Goal: Task Accomplishment & Management: Manage account settings

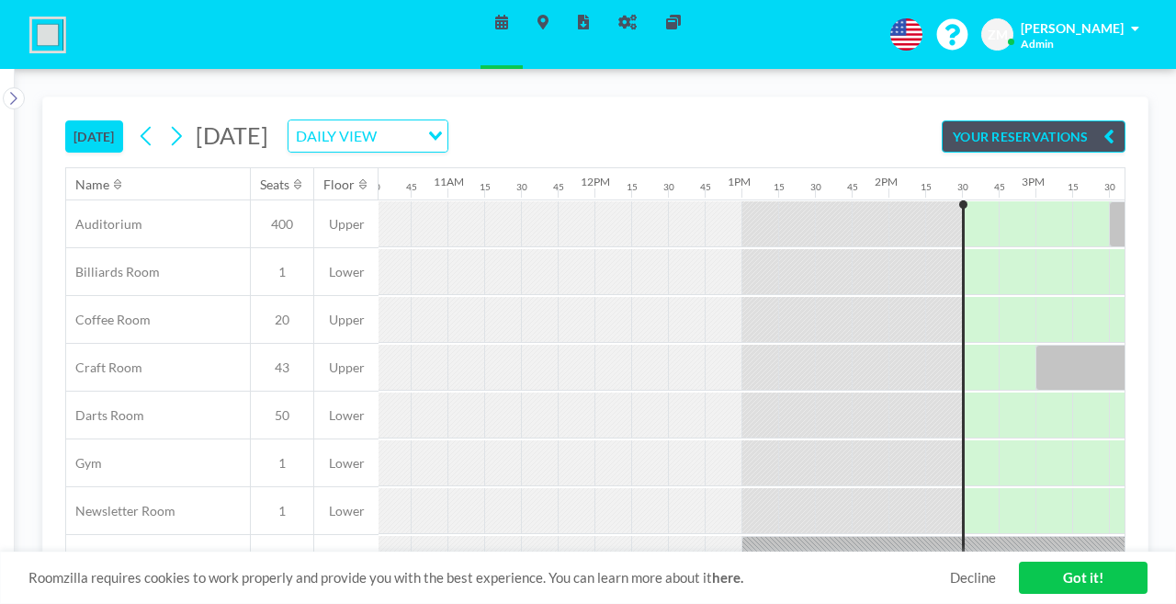
scroll to position [0, 1672]
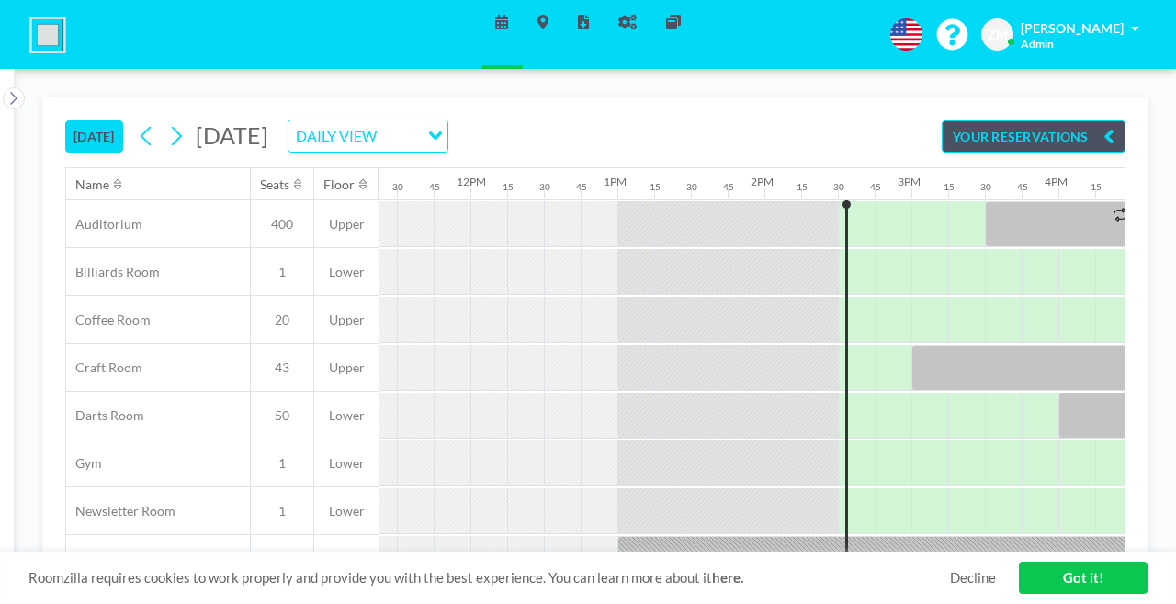
click at [1095, 28] on span "[PERSON_NAME]" at bounding box center [1072, 28] width 103 height 16
click at [1093, 79] on span "Profile" at bounding box center [1084, 88] width 39 height 18
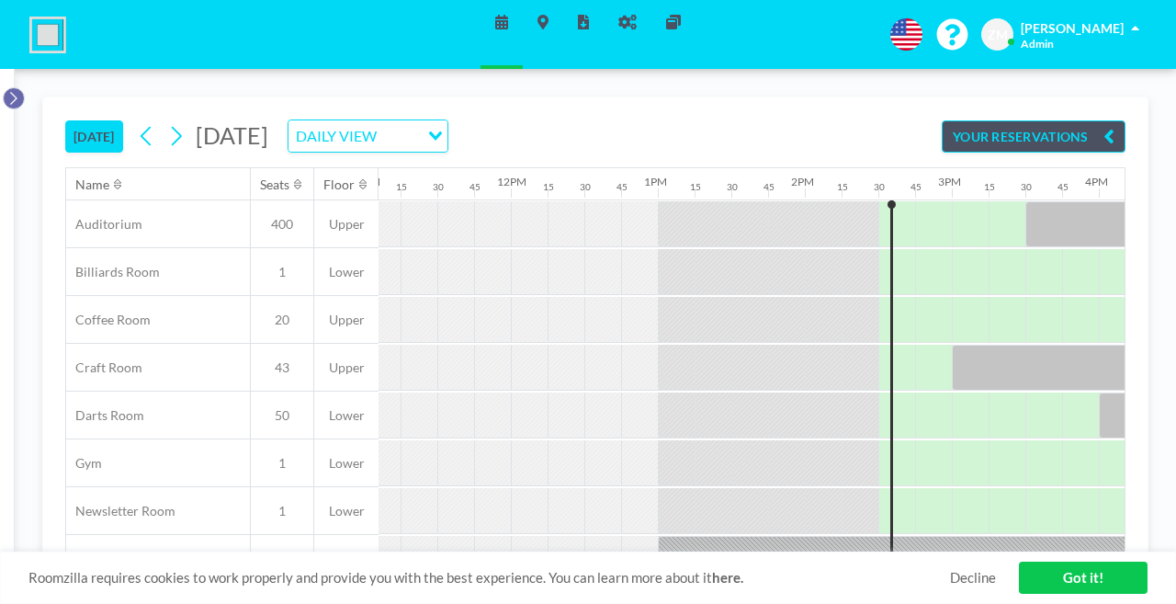
scroll to position [0, 1701]
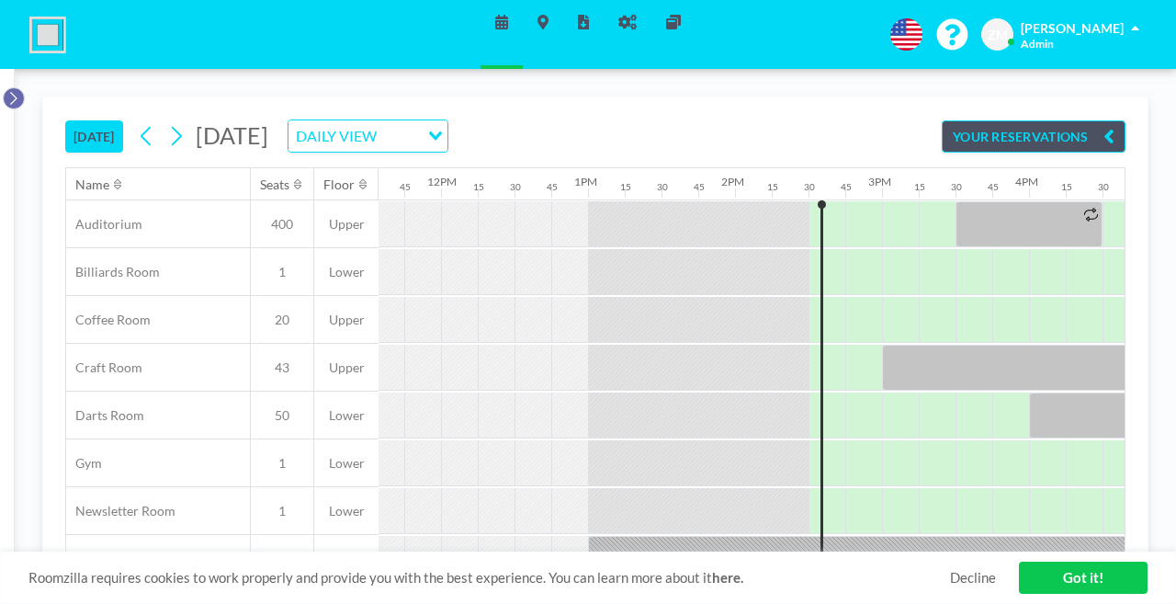
click at [16, 87] on button at bounding box center [14, 98] width 22 height 22
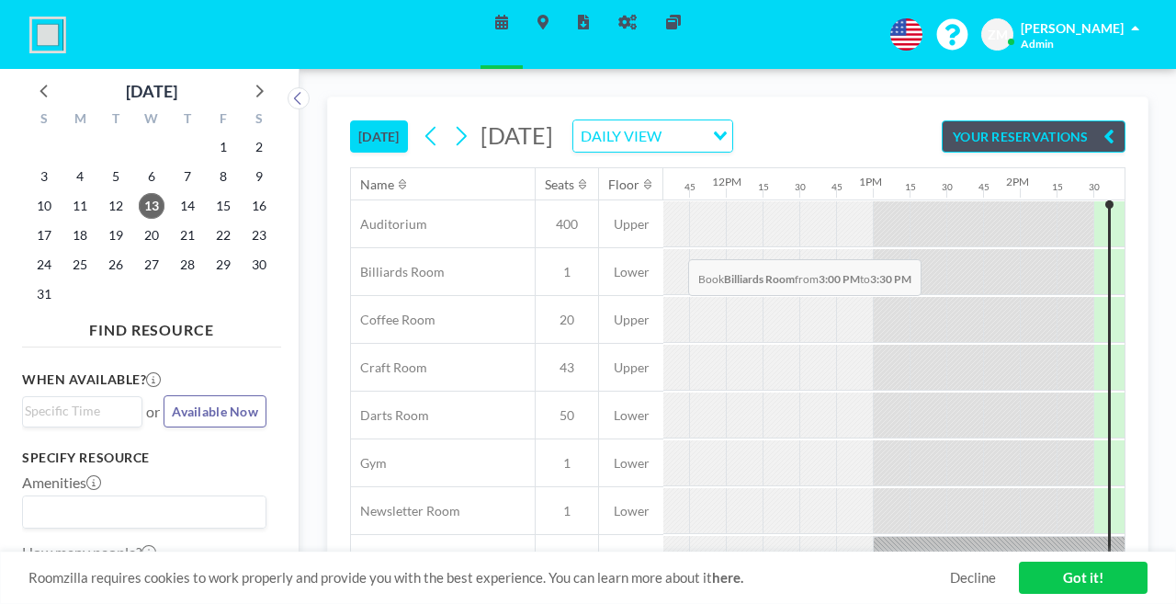
drag, startPoint x: 652, startPoint y: 233, endPoint x: 739, endPoint y: 223, distance: 86.9
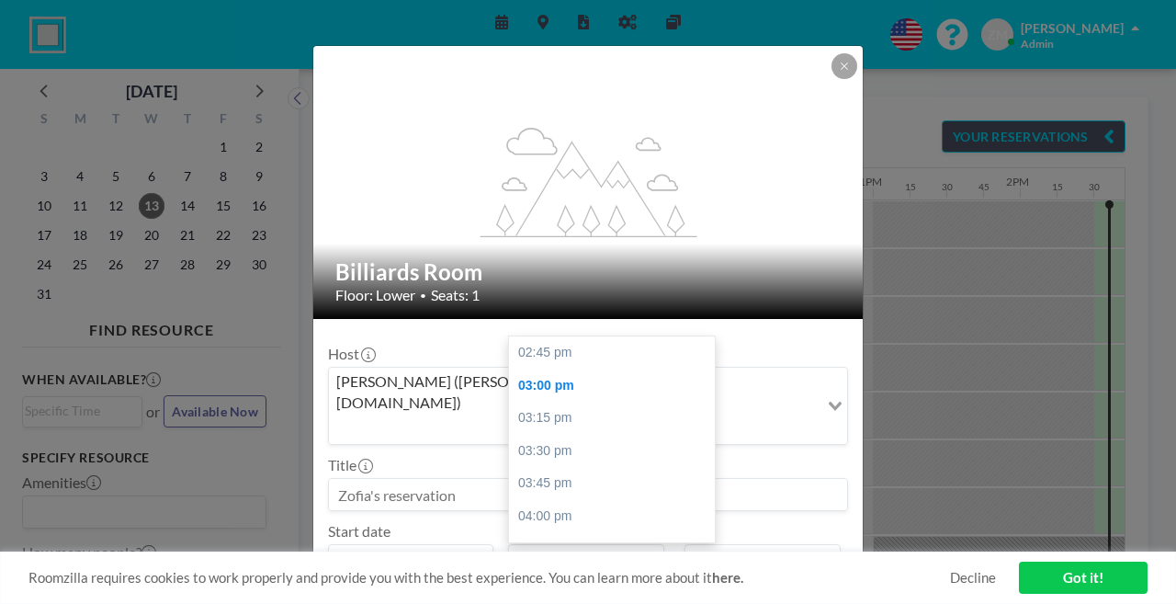
scroll to position [29, 0]
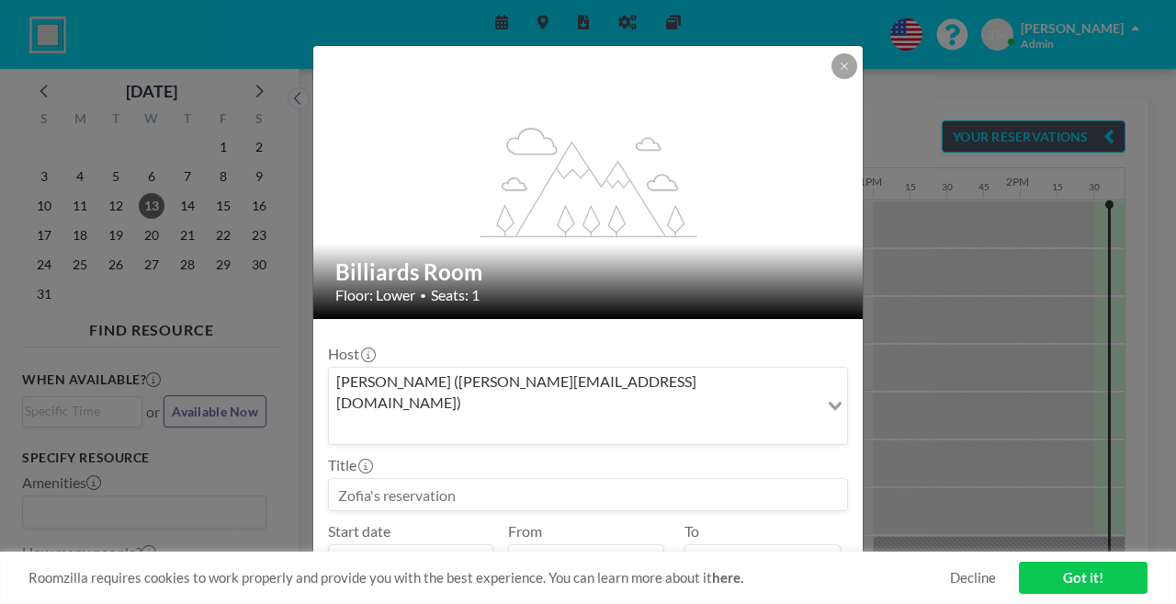
click at [345, 595] on input "Repeat (until May 9, 2028)" at bounding box center [339, 601] width 12 height 12
checkbox input "true"
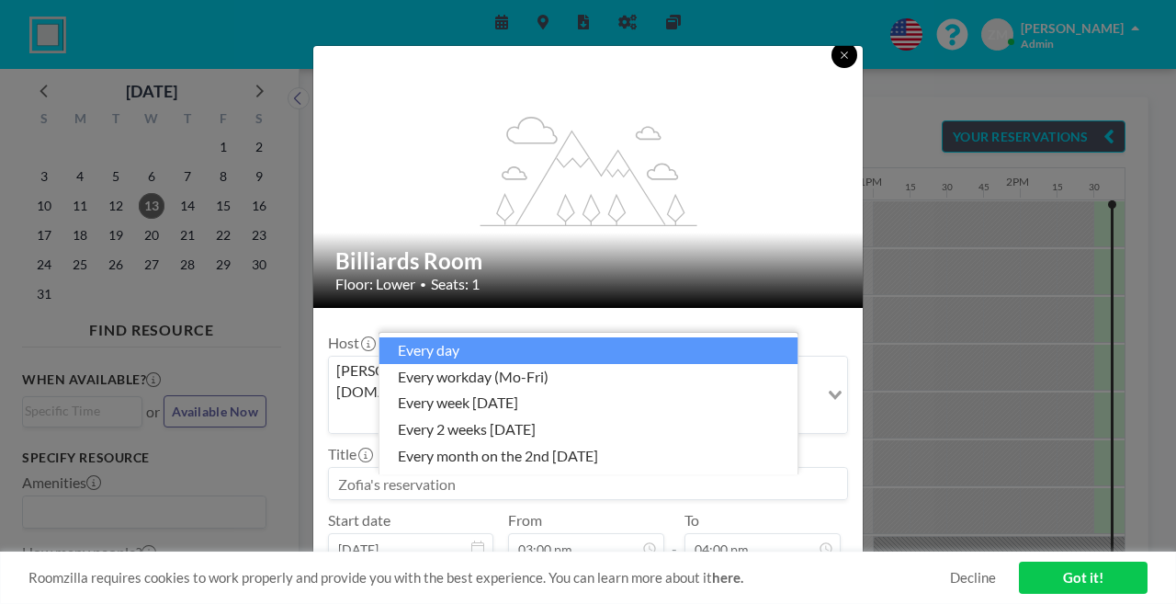
click at [831, 57] on button at bounding box center [844, 55] width 26 height 26
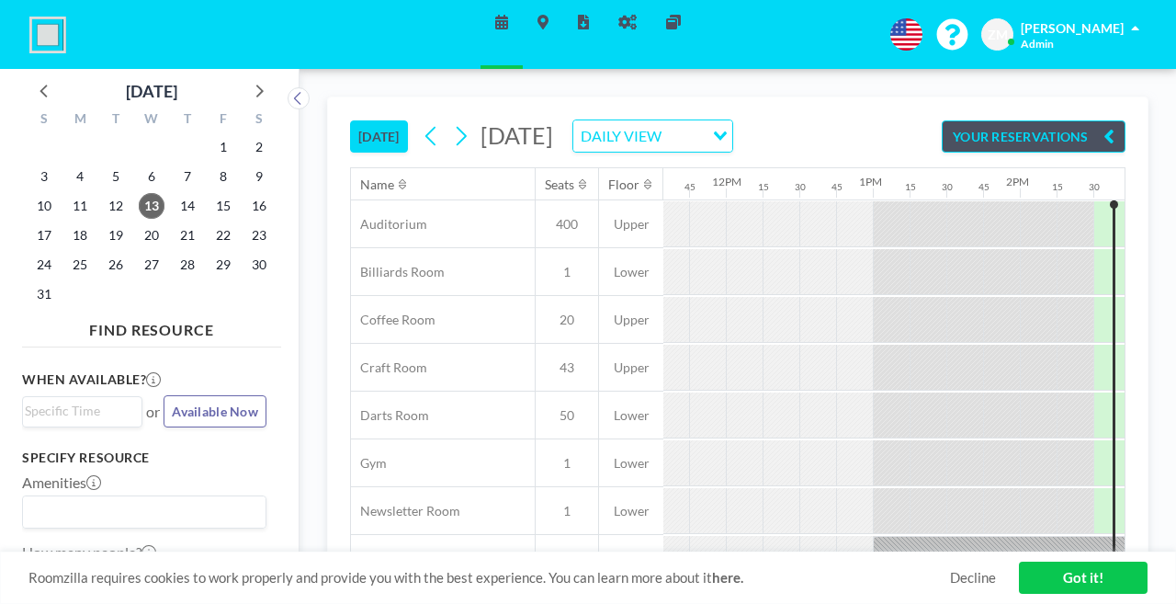
click at [699, 120] on div "DAILY VIEW" at bounding box center [638, 134] width 130 height 28
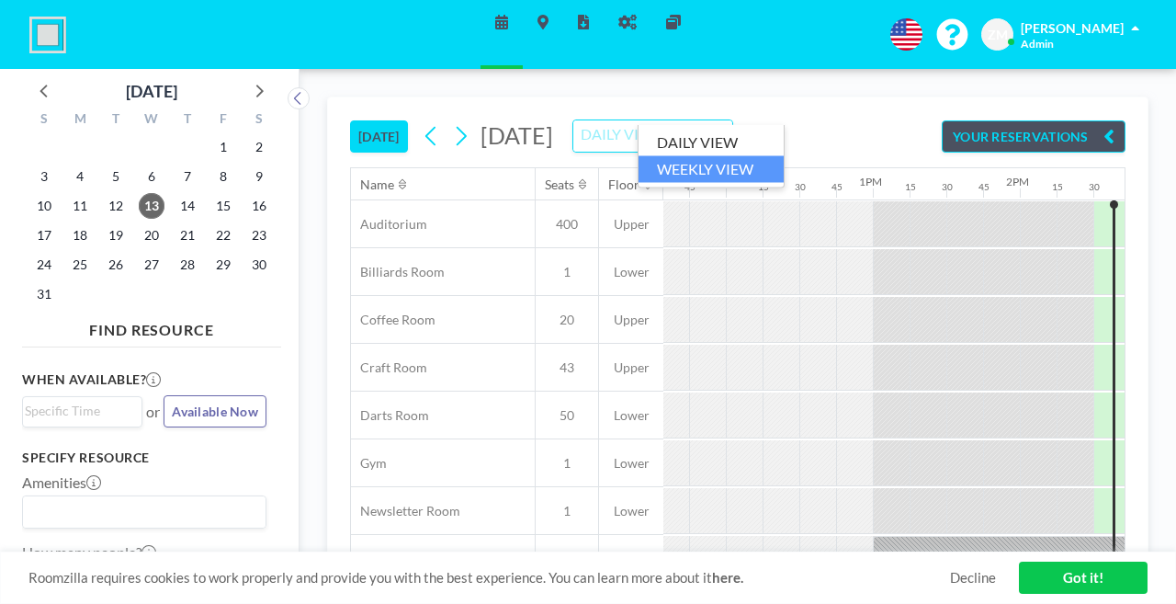
click at [693, 160] on li "WEEKLY VIEW" at bounding box center [710, 168] width 145 height 27
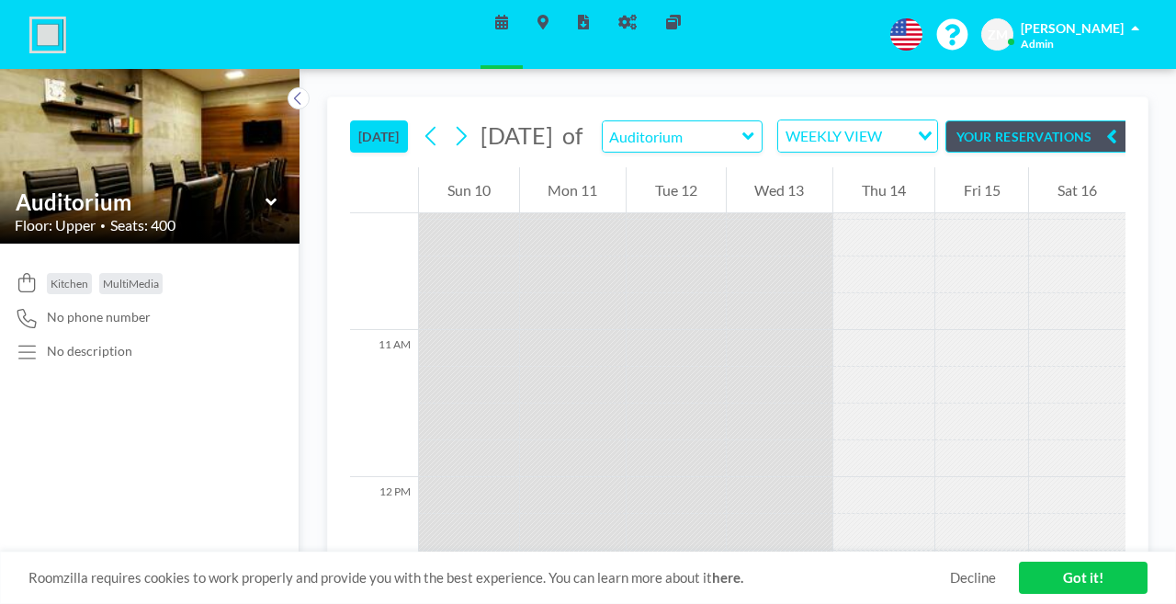
scroll to position [1701, 0]
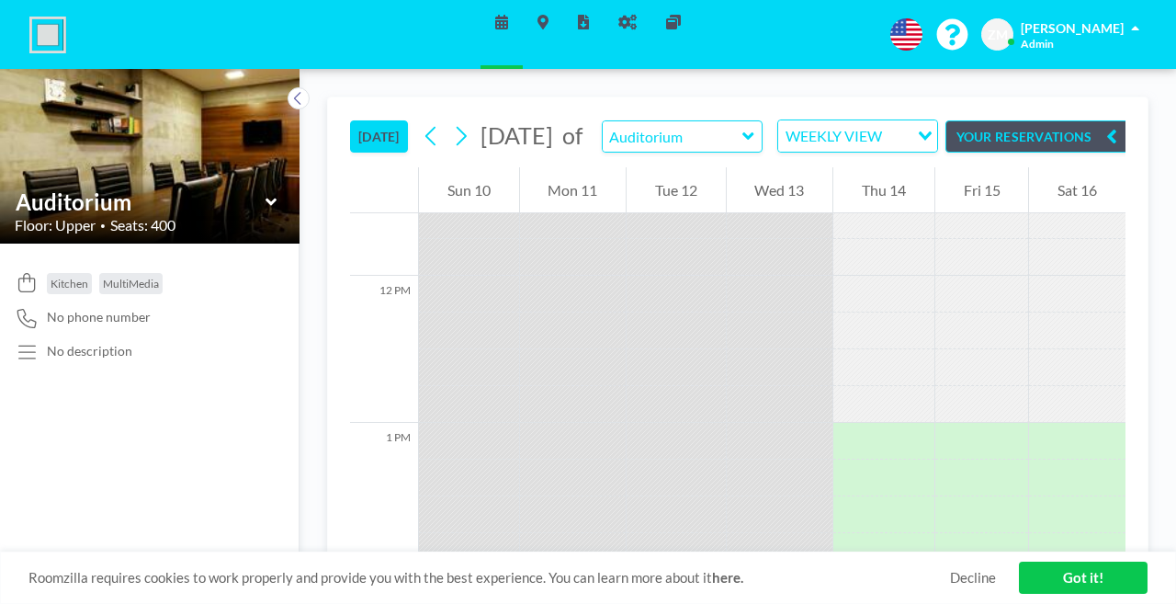
click at [778, 120] on div "WEEKLY VIEW" at bounding box center [843, 134] width 130 height 28
click at [725, 141] on li "DAILY VIEW" at bounding box center [771, 143] width 145 height 27
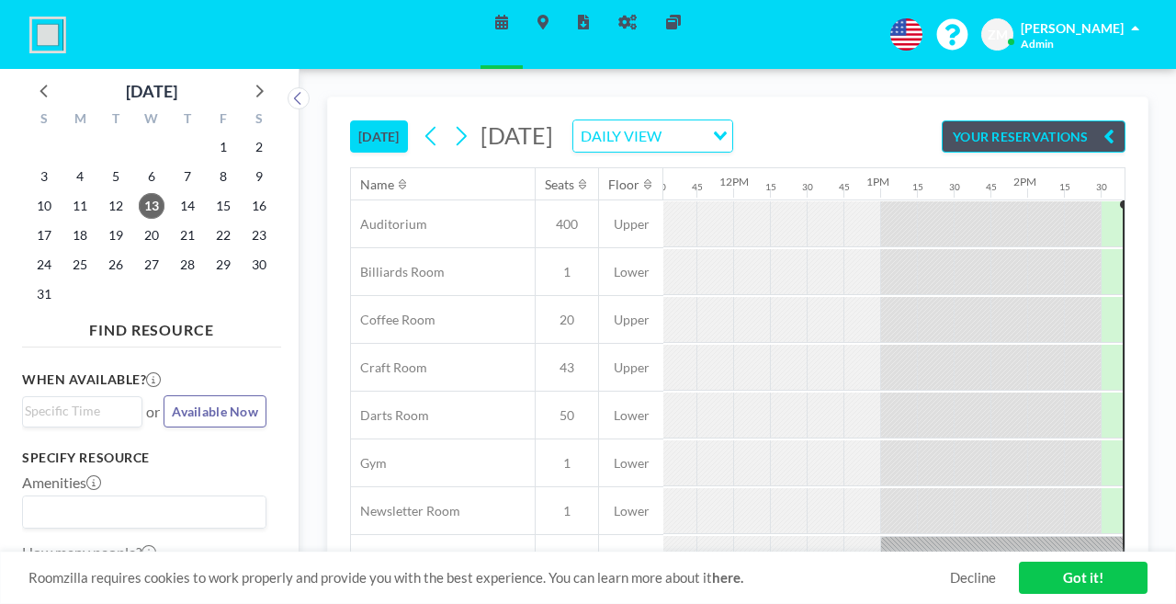
scroll to position [0, 1701]
click at [690, 120] on div "DAILY VIEW" at bounding box center [638, 134] width 130 height 28
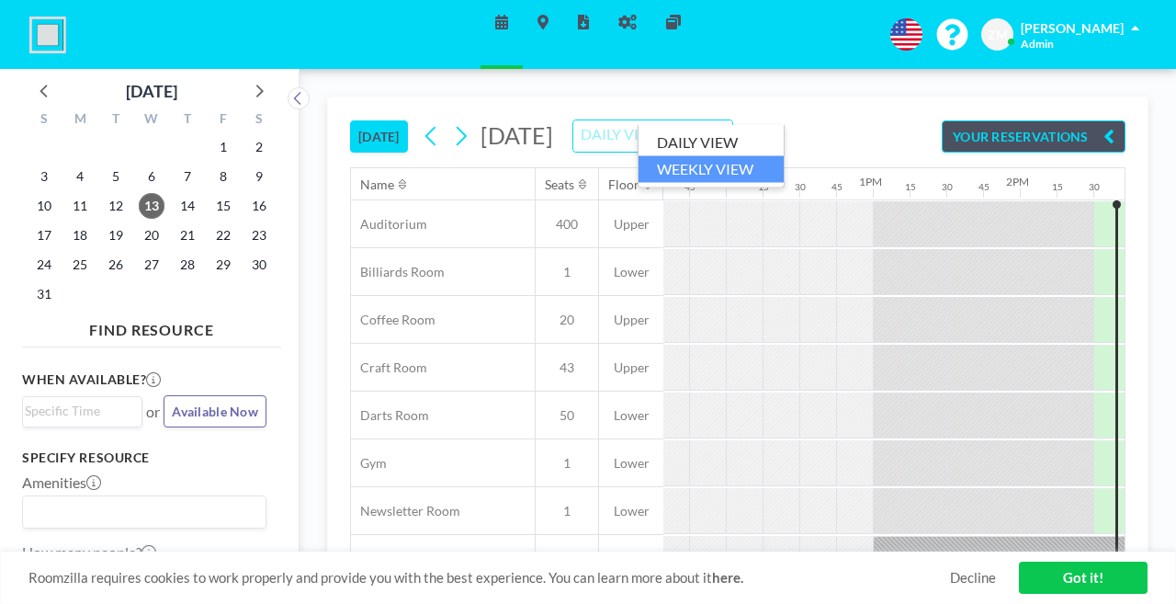
click at [695, 166] on li "WEEKLY VIEW" at bounding box center [710, 168] width 145 height 27
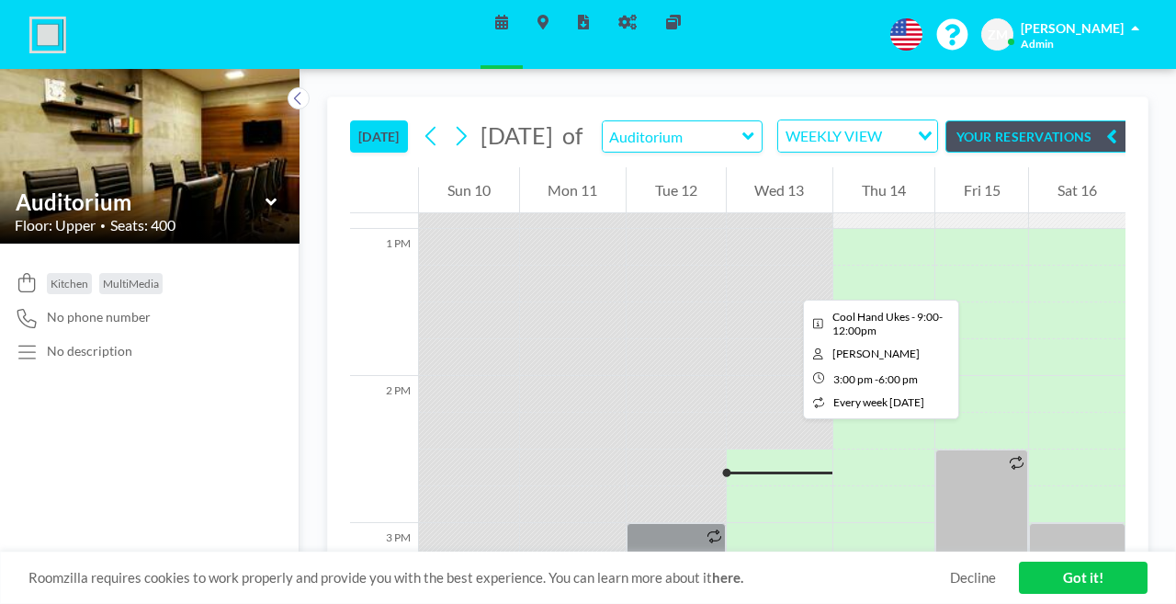
scroll to position [1891, 0]
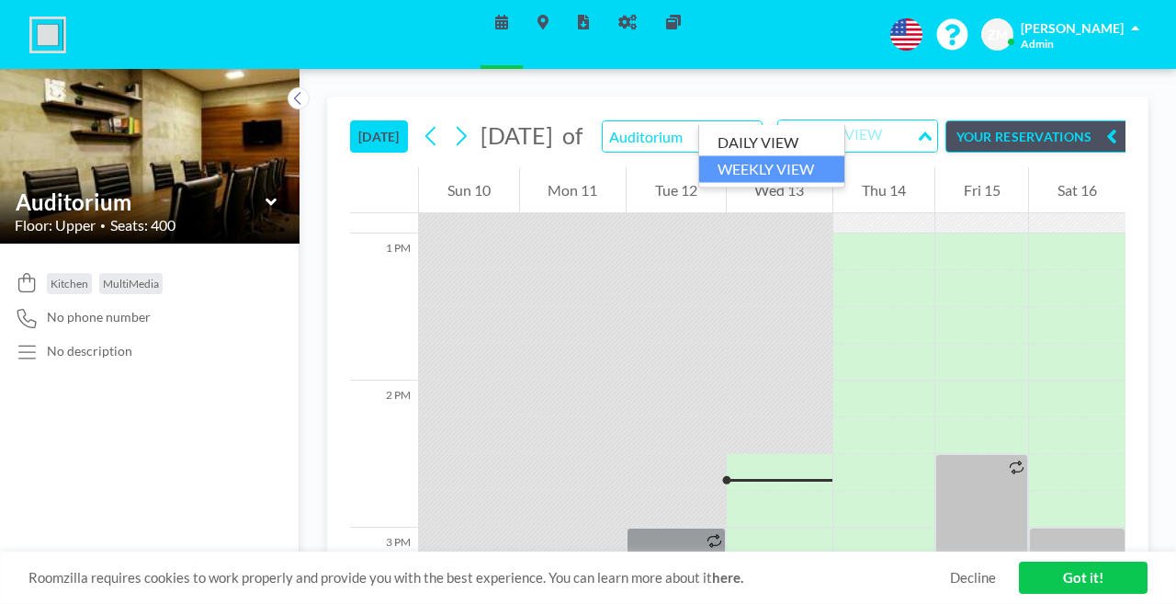
click at [778, 120] on div "WEEKLY VIEW" at bounding box center [847, 134] width 138 height 28
click at [771, 144] on li "DAILY VIEW" at bounding box center [771, 143] width 145 height 27
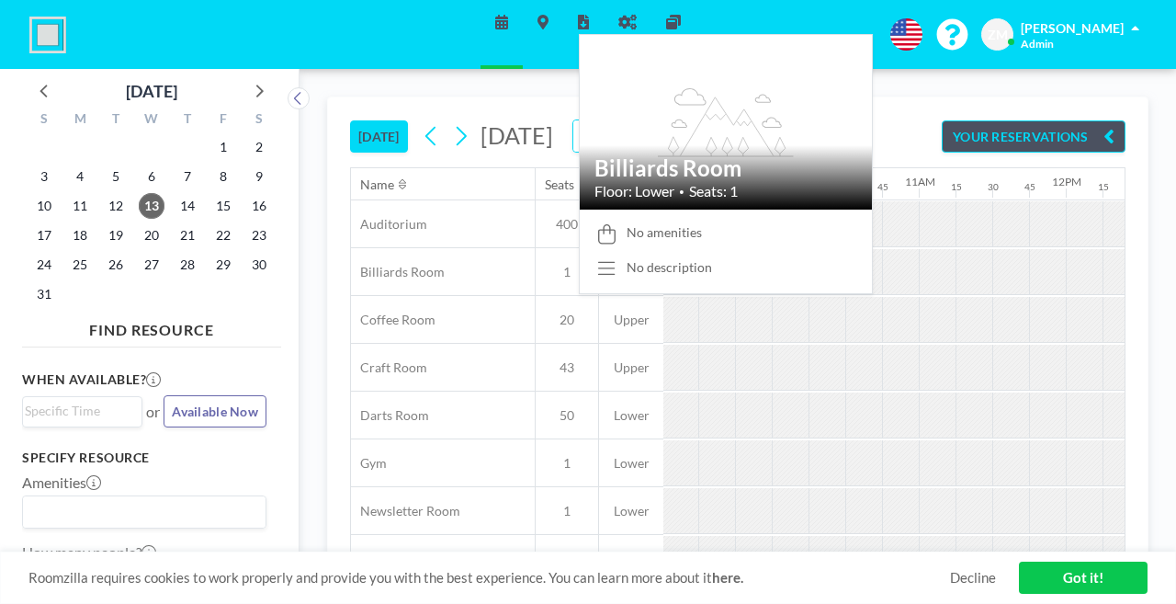
scroll to position [0, 1701]
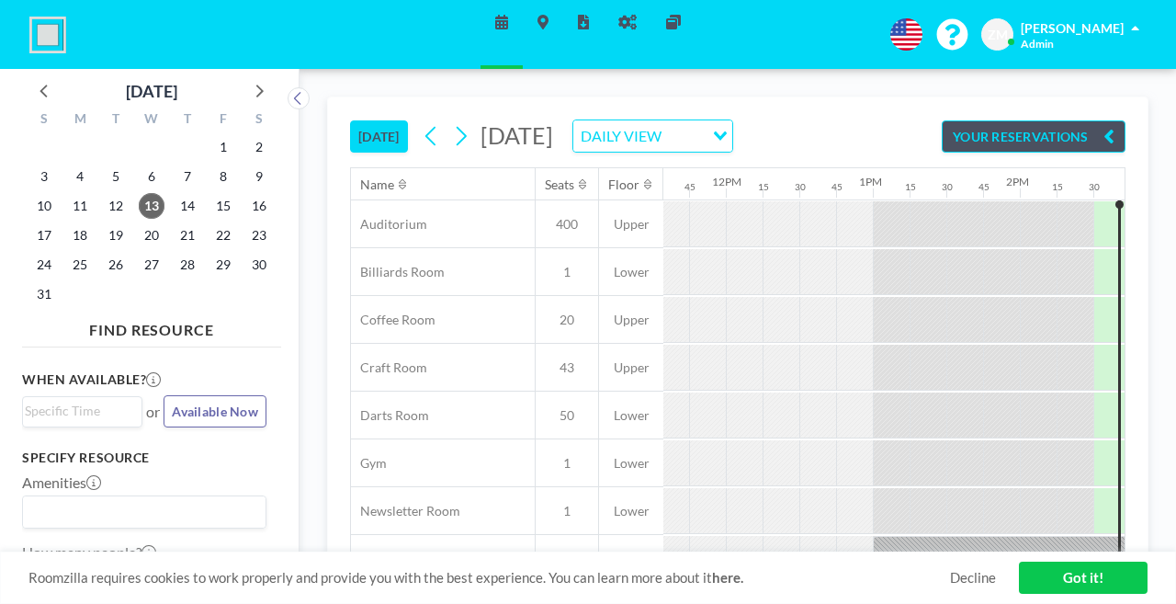
click at [694, 120] on div "DAILY VIEW" at bounding box center [638, 134] width 130 height 28
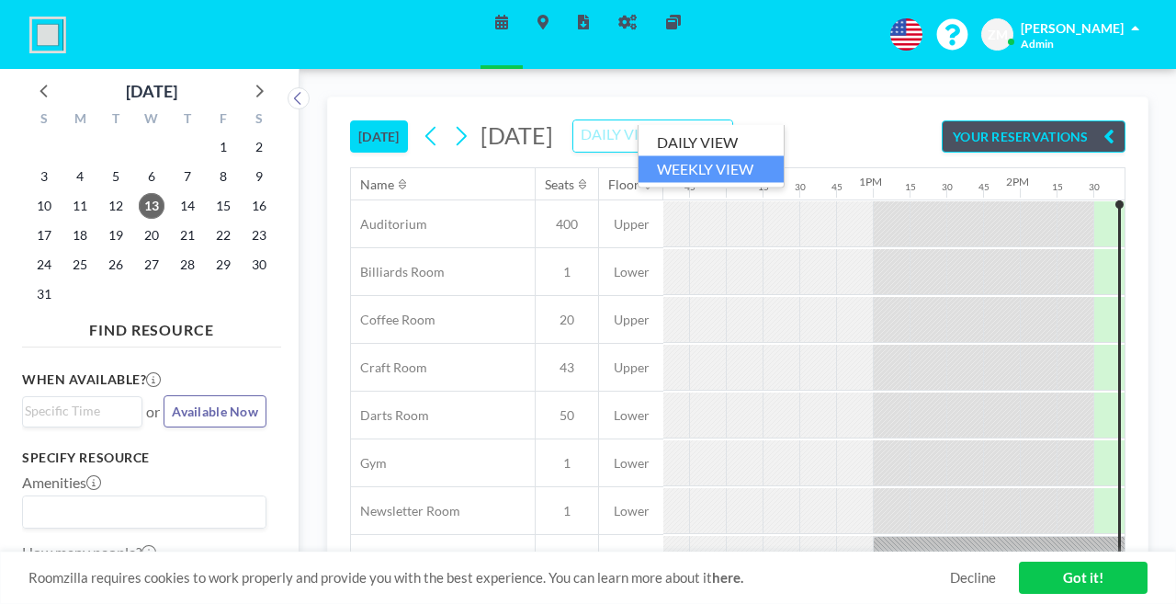
click at [682, 168] on li "WEEKLY VIEW" at bounding box center [710, 168] width 145 height 27
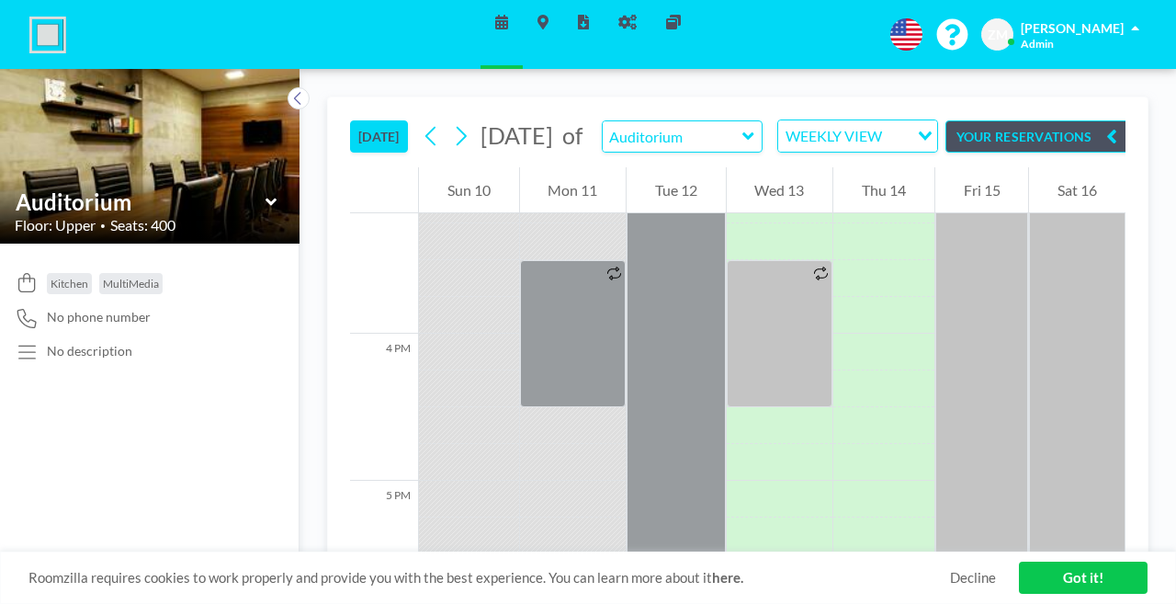
scroll to position [2231, 0]
click at [792, 120] on div "WEEKLY VIEW" at bounding box center [843, 134] width 130 height 28
click at [769, 141] on li "DAILY VIEW" at bounding box center [771, 143] width 145 height 27
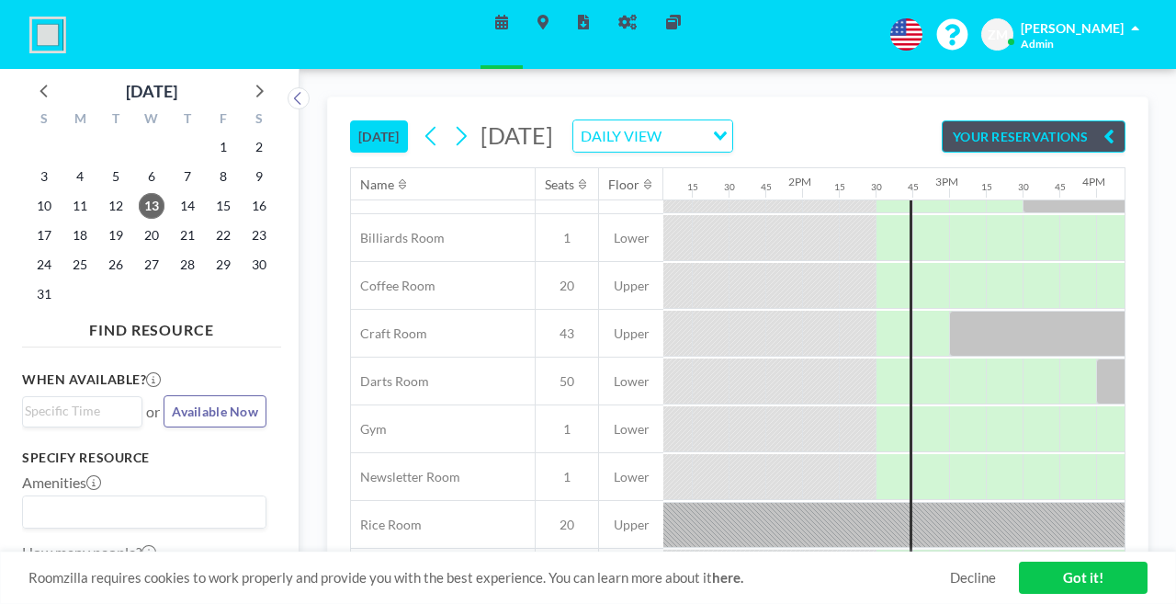
scroll to position [34, 1864]
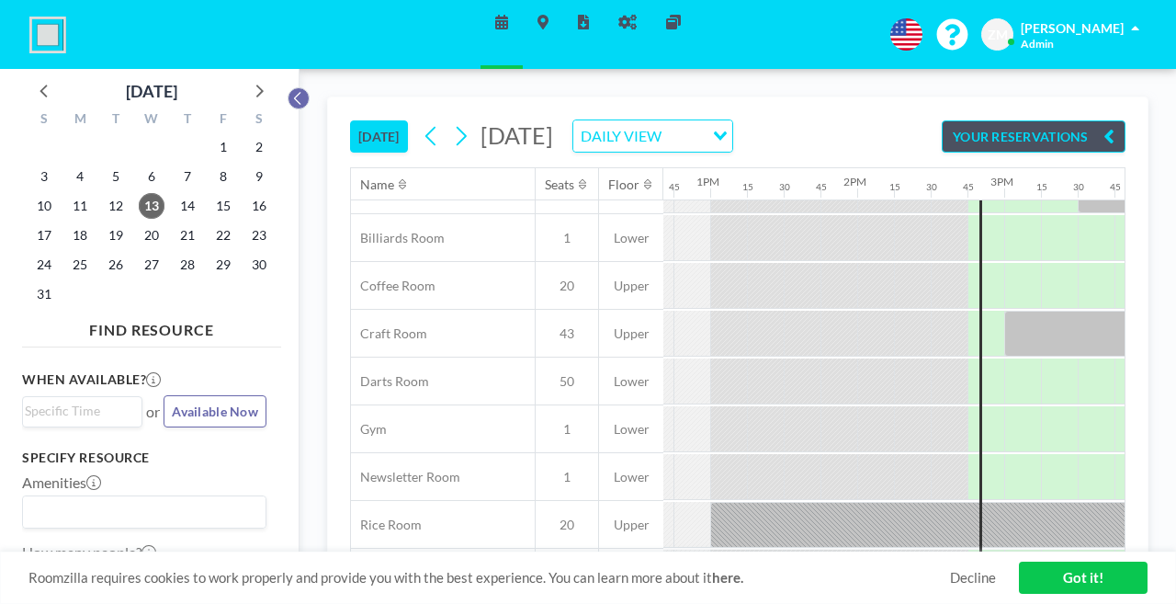
click at [292, 89] on icon at bounding box center [298, 98] width 12 height 18
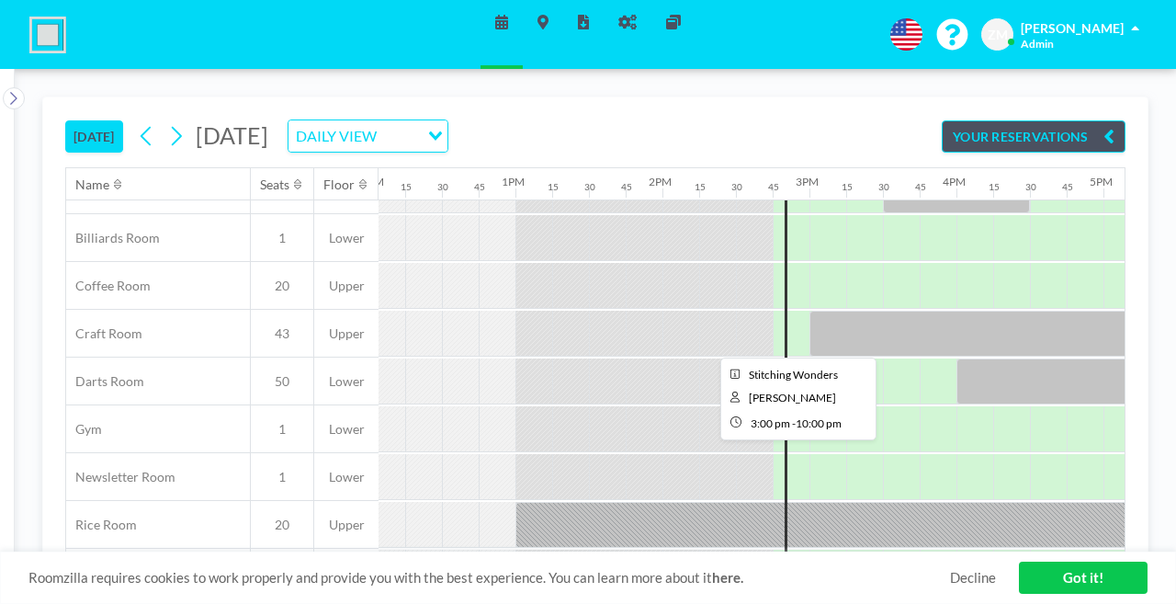
scroll to position [34, 1745]
